Goal: Navigation & Orientation: Find specific page/section

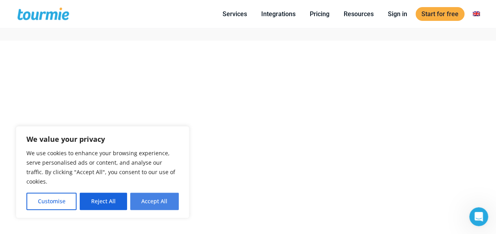
click at [152, 198] on button "Accept All" at bounding box center [154, 201] width 49 height 17
checkbox input "true"
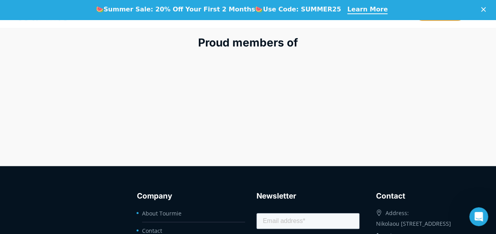
scroll to position [3308, 0]
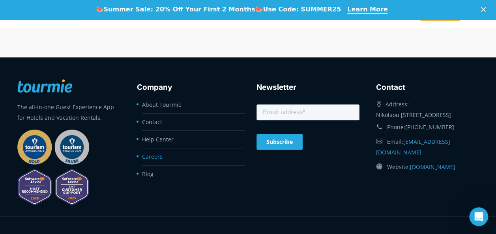
click at [159, 155] on link "Careers" at bounding box center [152, 156] width 21 height 7
